Goal: Information Seeking & Learning: Learn about a topic

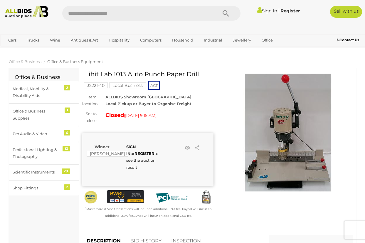
drag, startPoint x: 86, startPoint y: 74, endPoint x: 194, endPoint y: 69, distance: 108.3
click at [208, 75] on h1 "Lihit Lab 1013 Auto Punch Paper Drill" at bounding box center [148, 74] width 127 height 7
drag, startPoint x: 208, startPoint y: 74, endPoint x: 87, endPoint y: 74, distance: 121.7
click at [87, 74] on h1 "Lihit Lab 1013 Auto Punch Paper Drill" at bounding box center [148, 74] width 127 height 7
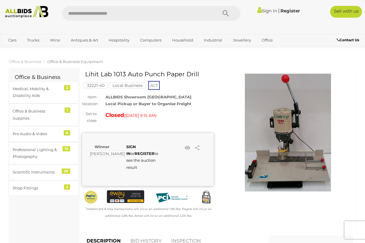
copy h1 "Lihit Lab 1013 Auto Punch Paper Drill"
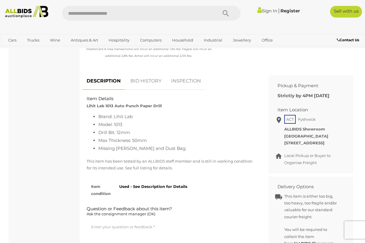
scroll to position [150, 0]
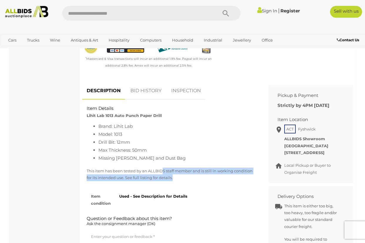
drag, startPoint x: 174, startPoint y: 171, endPoint x: 161, endPoint y: 166, distance: 14.0
click at [161, 167] on p "This item has been tested by an ALLBIDS staff member and is still in working co…" at bounding box center [171, 174] width 169 height 14
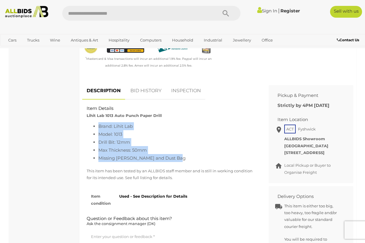
drag, startPoint x: 181, startPoint y: 151, endPoint x: 98, endPoint y: 121, distance: 88.2
click at [98, 122] on ul "Brand: Lihit Lab Model: 1013 Drill Bit: 12mm Max Thickness: 50mm Missing Waste …" at bounding box center [171, 142] width 169 height 40
copy ul "Brand: Lihit Lab Model: 1013 Drill Bit: 12mm Max Thickness: 50mm Missing Waste …"
click at [141, 82] on link "BID HISTORY" at bounding box center [146, 90] width 40 height 17
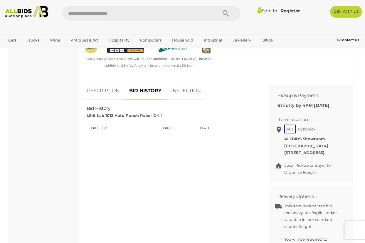
click at [190, 83] on link "INSPECTION" at bounding box center [186, 90] width 39 height 17
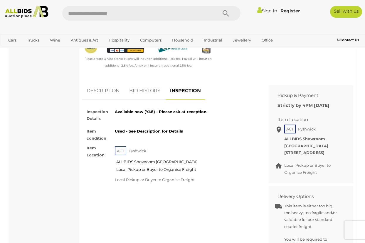
click at [98, 84] on link "DESCRIPTION" at bounding box center [103, 90] width 42 height 17
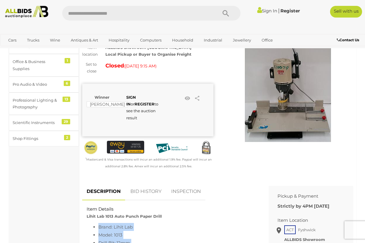
scroll to position [0, 0]
